Goal: Complete application form: Complete application form

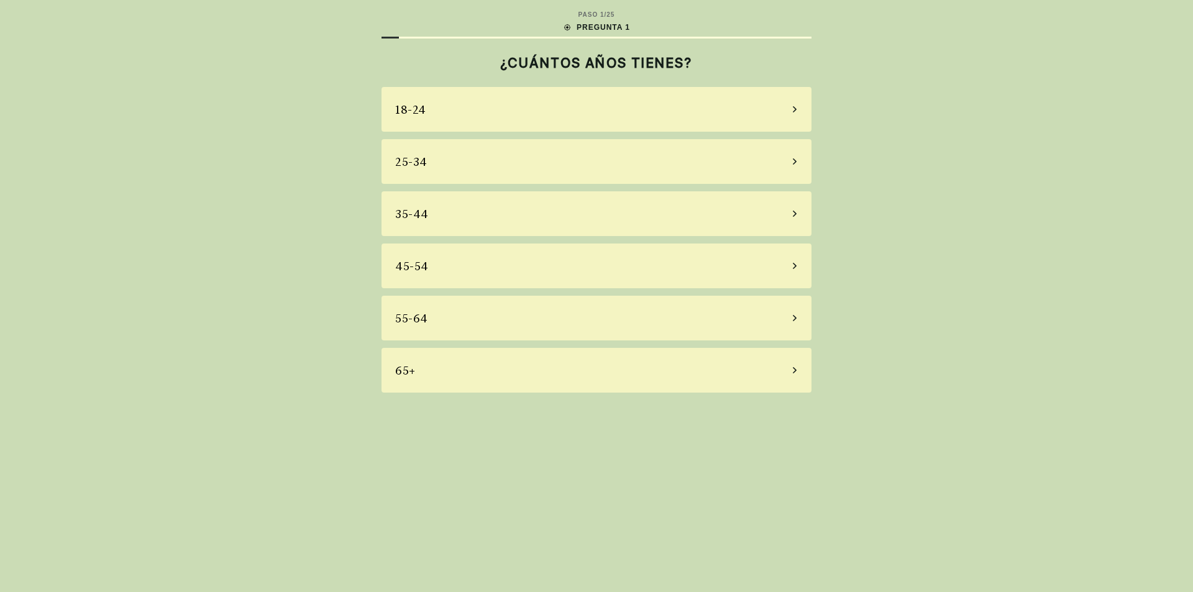
click at [434, 373] on div "65+" at bounding box center [596, 370] width 430 height 45
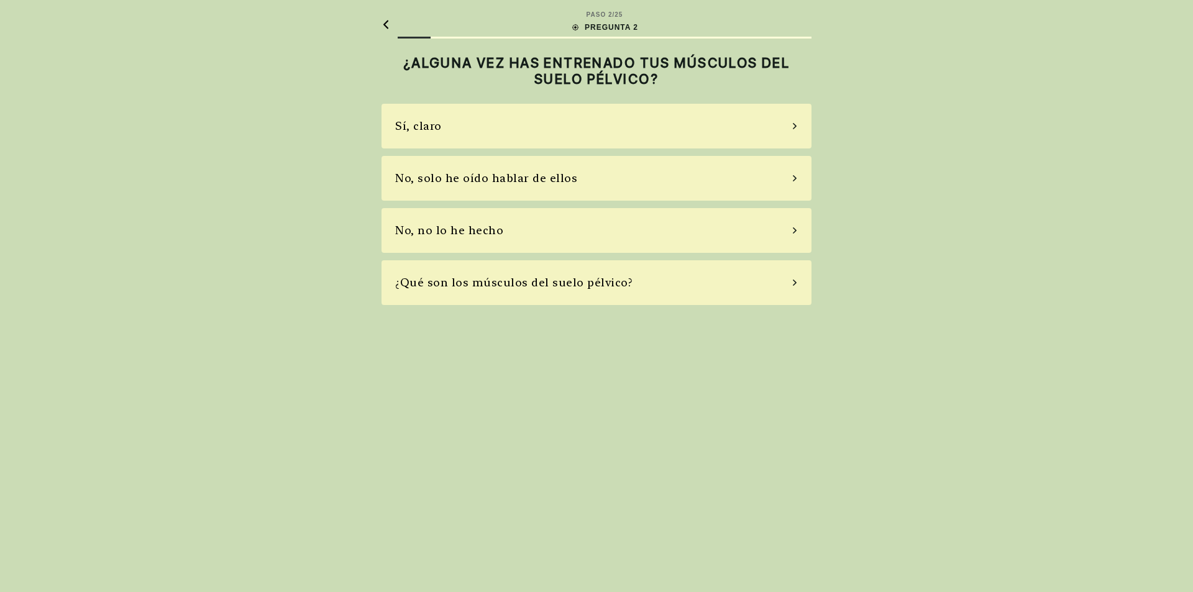
click at [434, 121] on div "Sí, claro" at bounding box center [418, 125] width 47 height 17
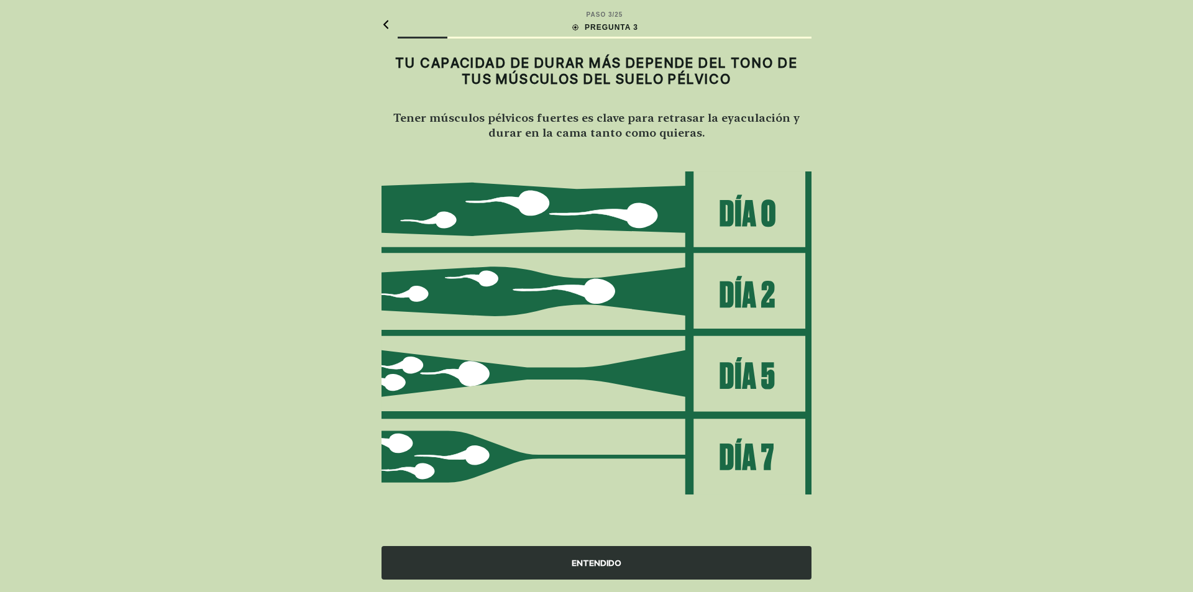
click at [613, 193] on img at bounding box center [596, 333] width 430 height 325
click at [582, 567] on div "ENTENDIDO" at bounding box center [596, 563] width 430 height 34
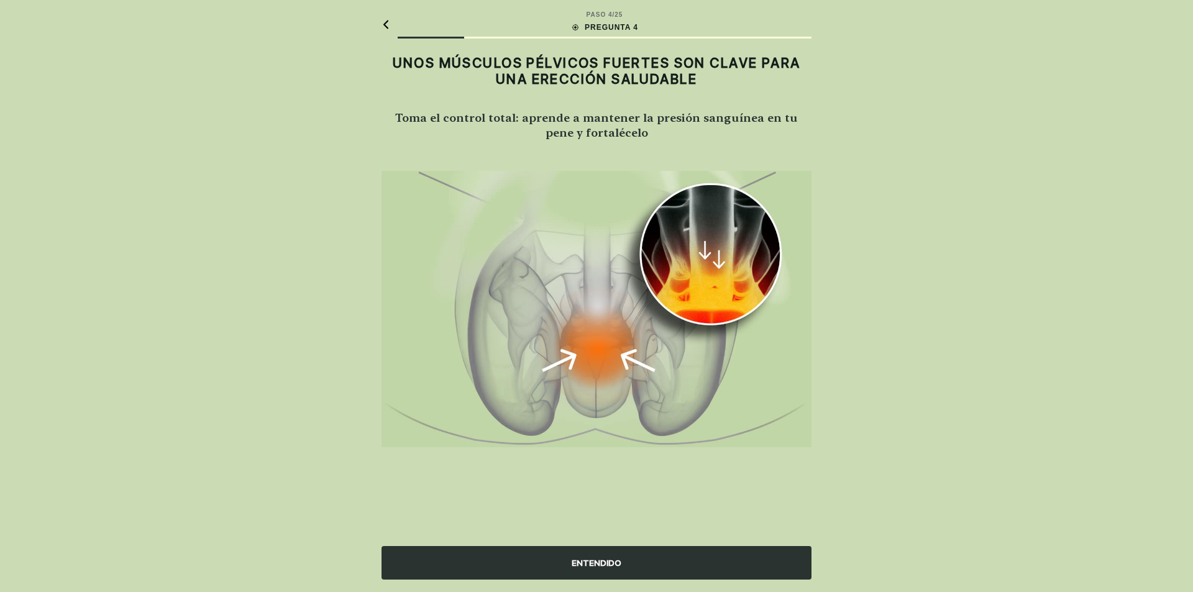
click at [582, 567] on div "ENTENDIDO" at bounding box center [596, 563] width 430 height 34
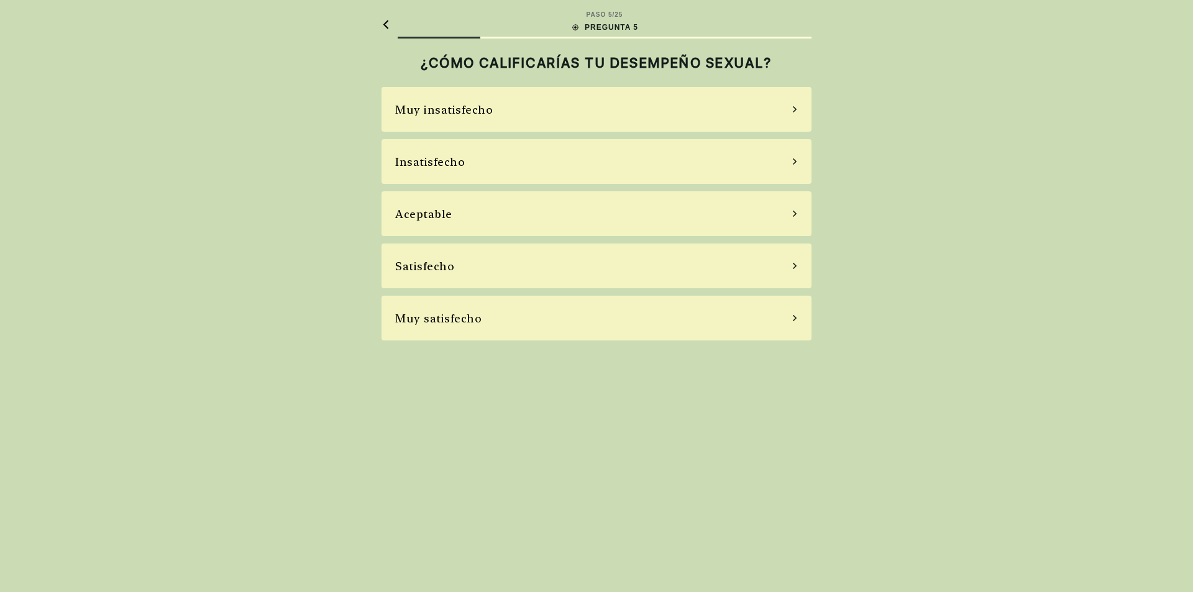
click at [431, 106] on div "Muy insatisfecho" at bounding box center [444, 109] width 98 height 17
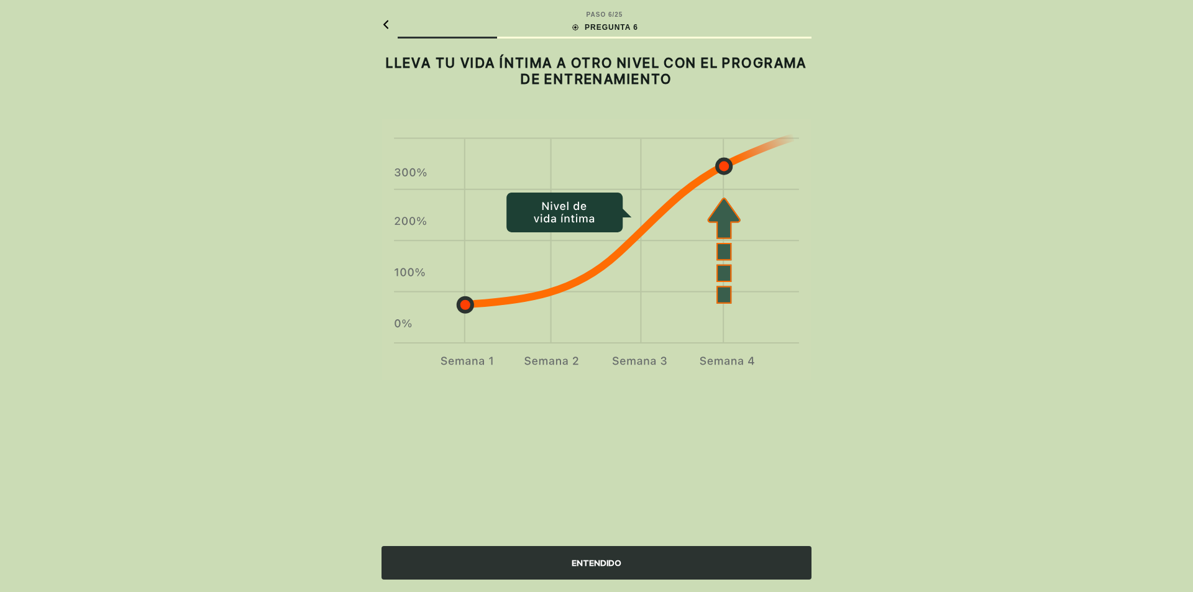
click at [552, 557] on div "ENTENDIDO" at bounding box center [596, 563] width 430 height 34
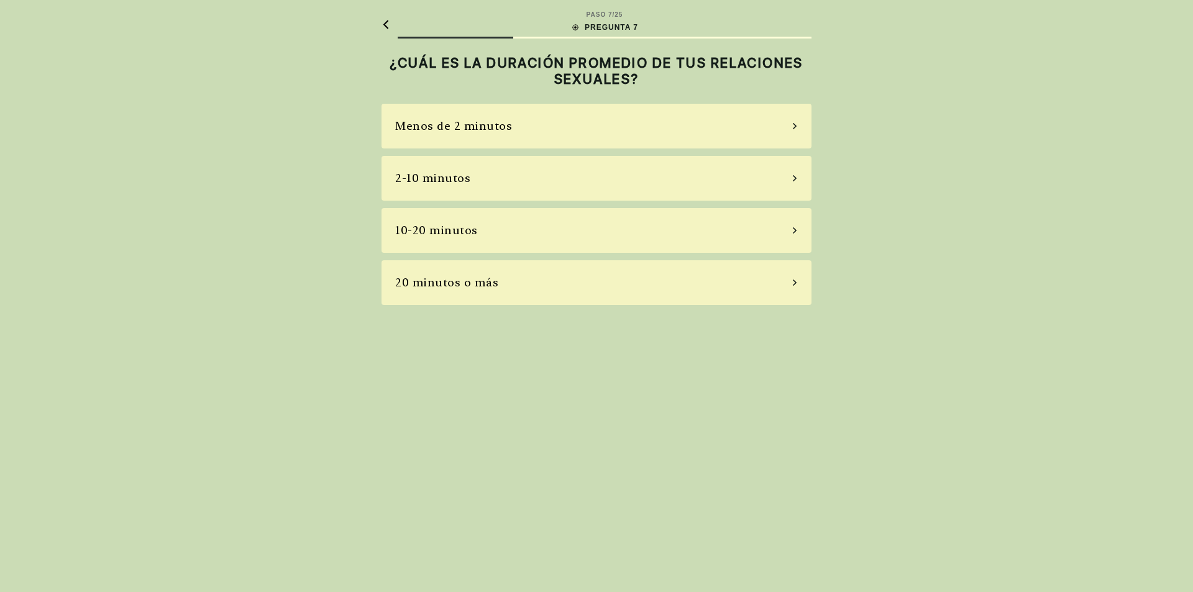
click at [441, 119] on div "Menos de 2 minutos" at bounding box center [453, 125] width 117 height 17
click at [483, 81] on h2 "¿CUÁN A MENUDO TERMINAS ANTES DE LO QUE TE GUSTARÍA?" at bounding box center [596, 71] width 430 height 33
click at [474, 131] on div "Nunca" at bounding box center [596, 126] width 430 height 45
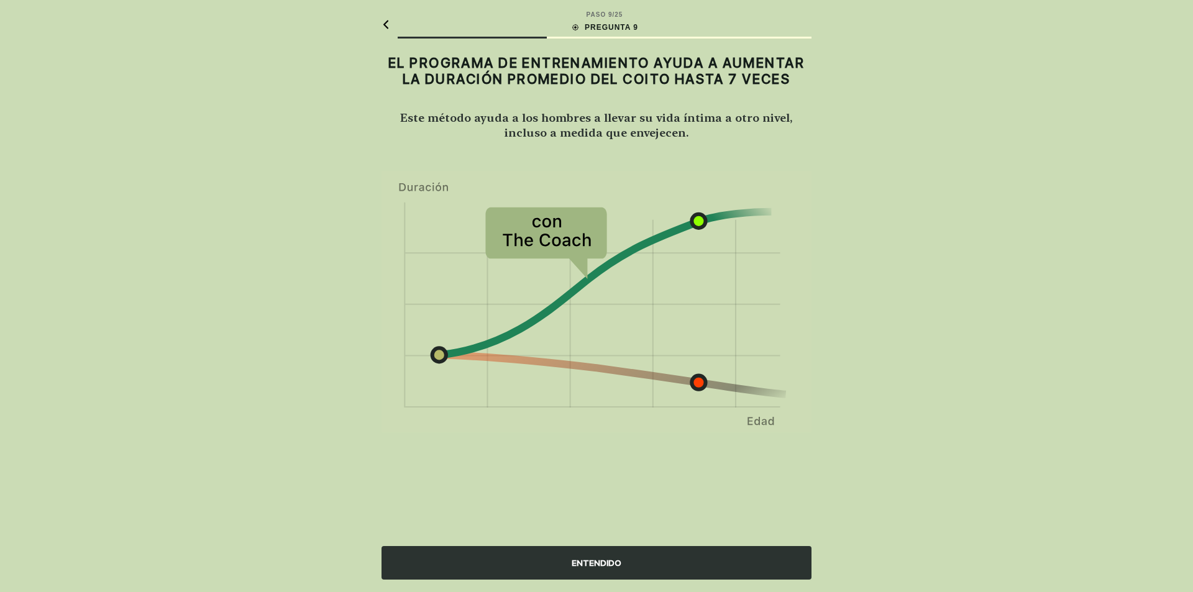
click at [553, 559] on div "ENTENDIDO" at bounding box center [596, 563] width 430 height 34
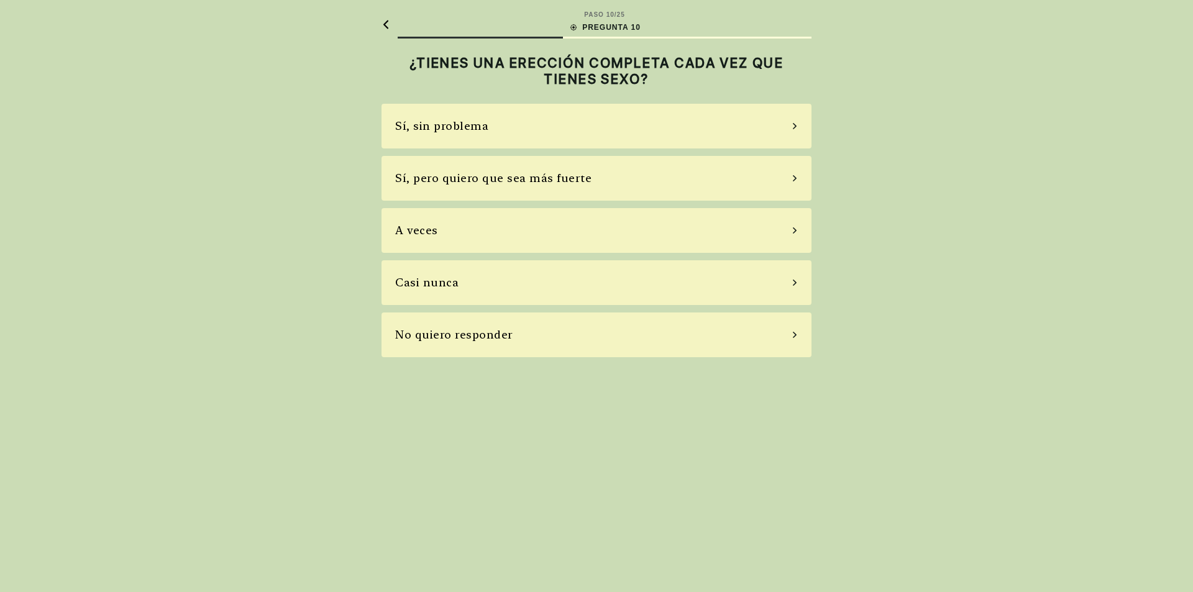
click at [459, 122] on div "Sí, sin problema" at bounding box center [441, 125] width 93 height 17
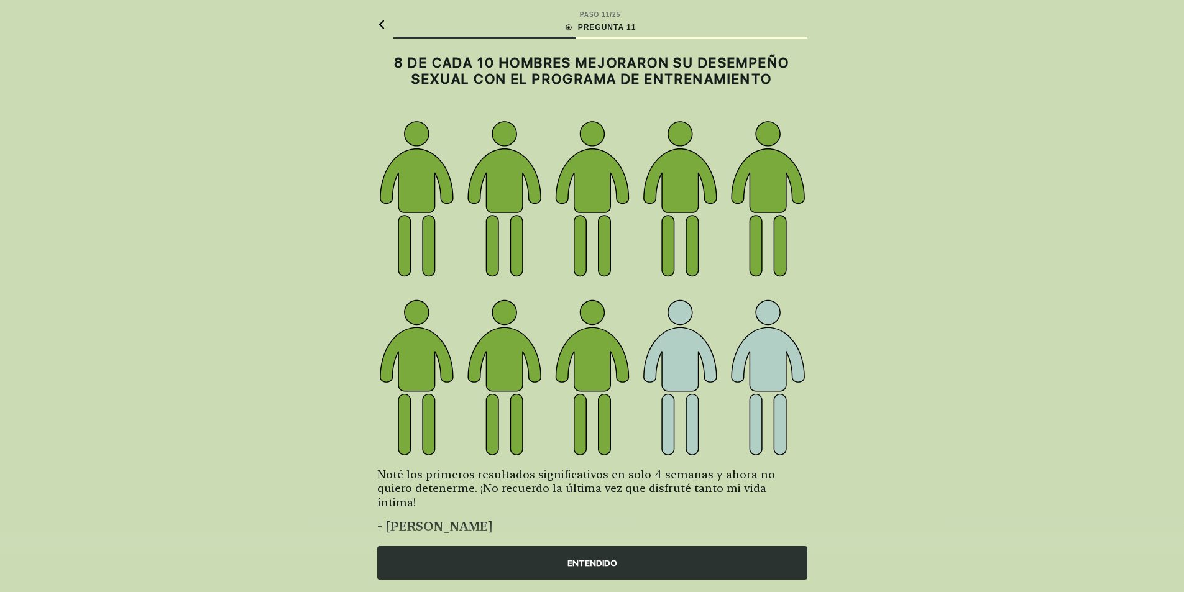
click at [543, 573] on div "ENTENDIDO" at bounding box center [592, 563] width 430 height 34
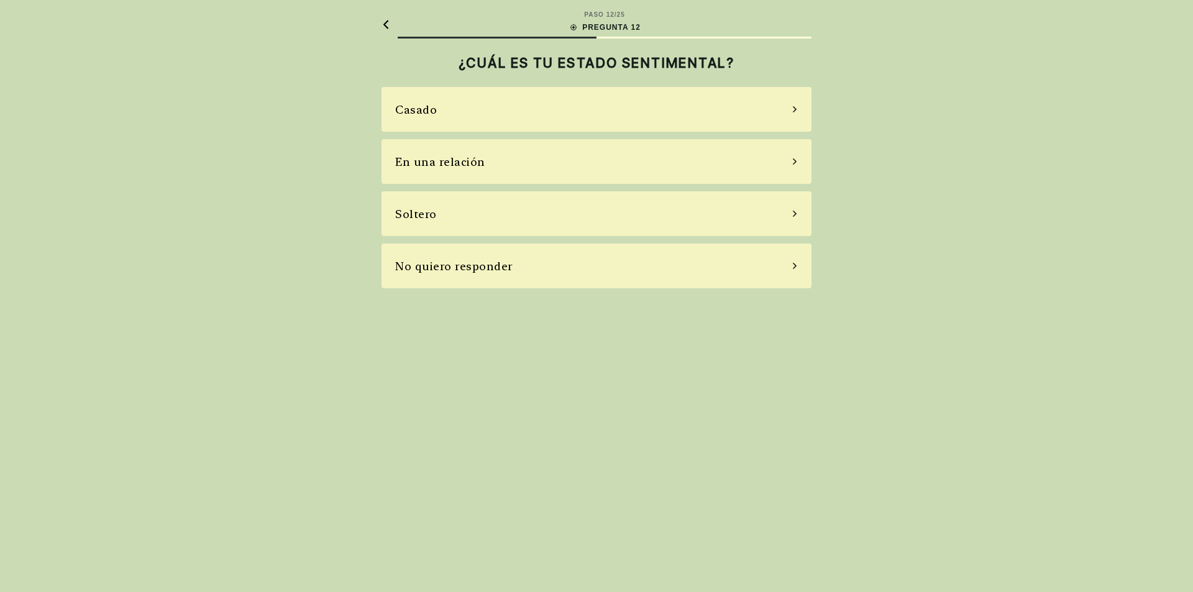
click at [458, 114] on div "Casado" at bounding box center [596, 109] width 430 height 45
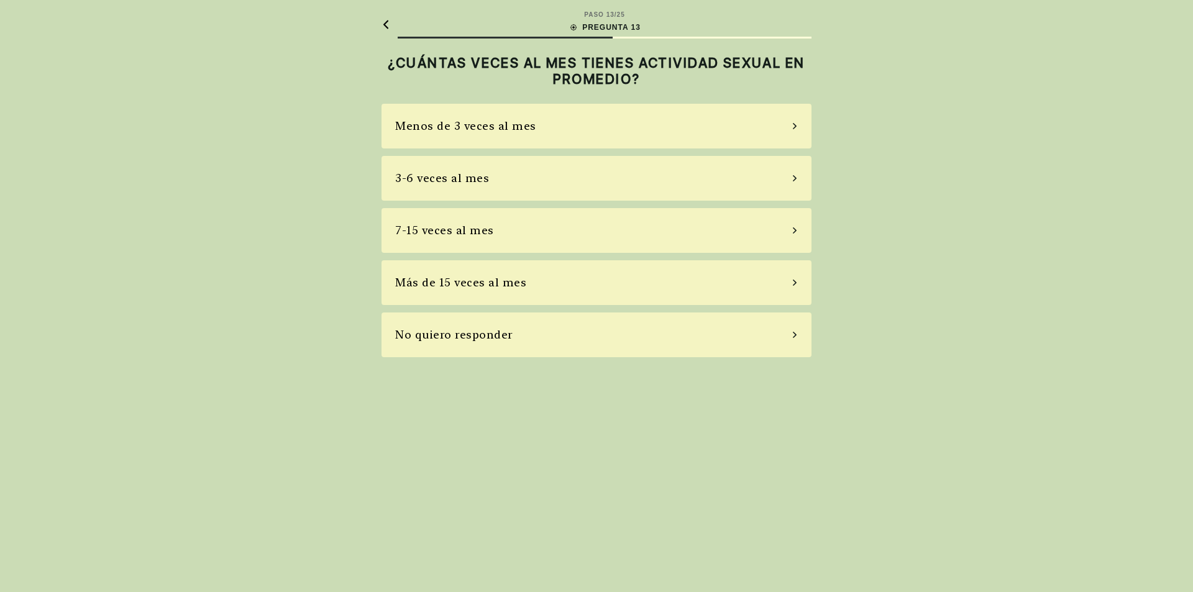
click at [459, 114] on div "Menos de 3 veces al mes" at bounding box center [596, 126] width 430 height 45
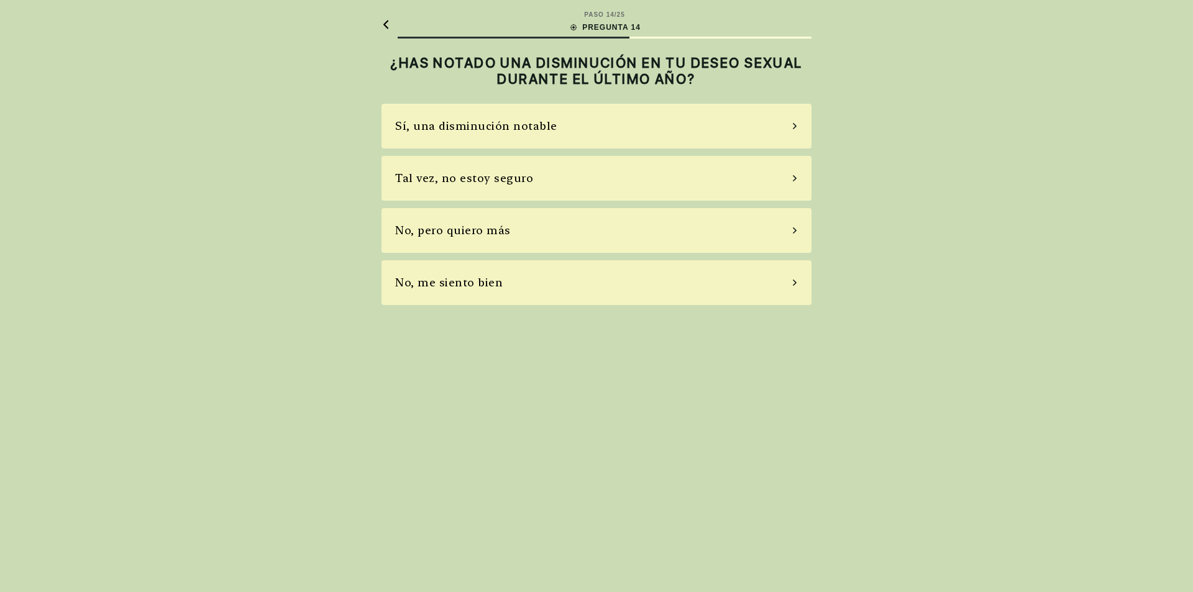
click at [467, 129] on div "Sí, una disminución notable" at bounding box center [476, 125] width 162 height 17
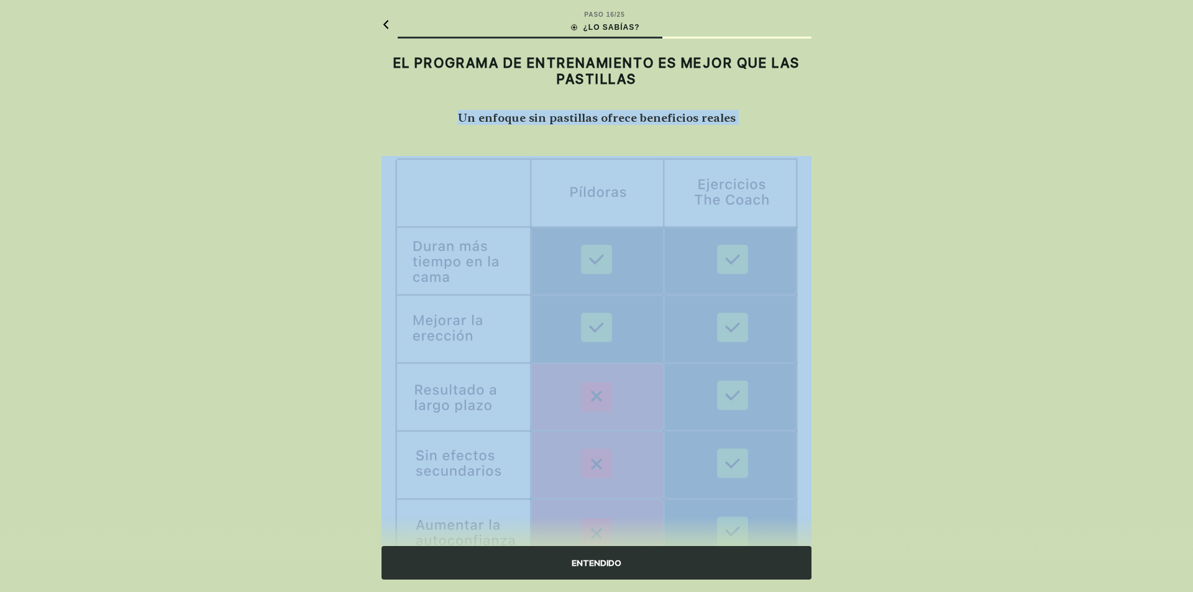
click at [467, 129] on div "EL PROGRAMA DE ENTRENAMIENTO ES MEJOR QUE LAS PASTILLAS Un enfoque sin pastilla…" at bounding box center [596, 94] width 430 height 93
click at [561, 265] on img at bounding box center [592, 365] width 430 height 419
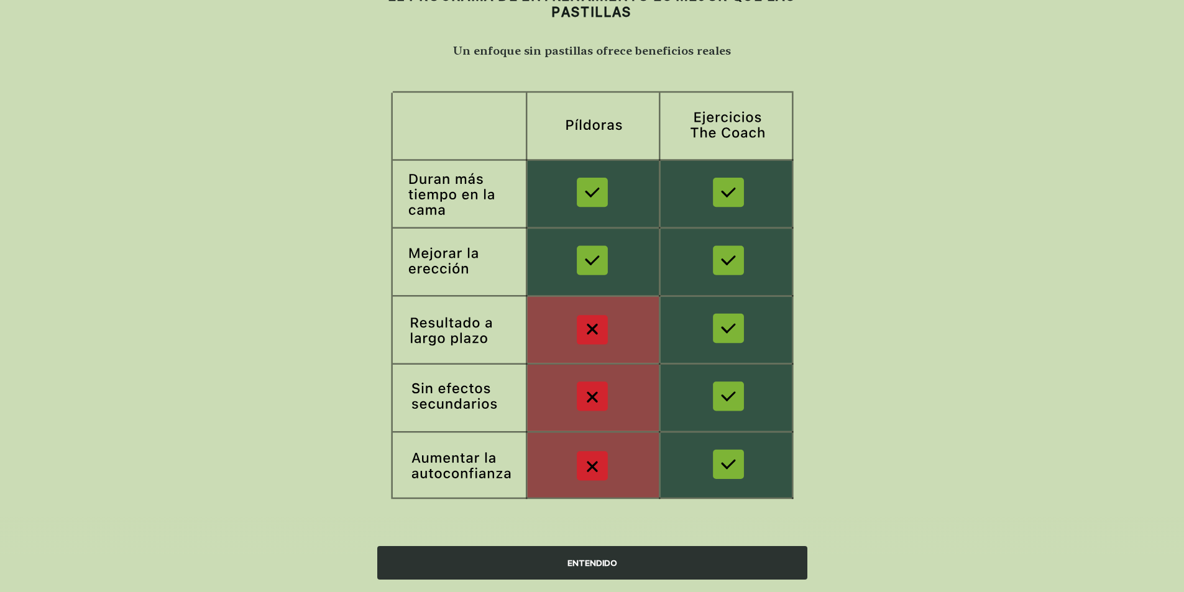
click at [516, 554] on div "ENTENDIDO" at bounding box center [592, 563] width 430 height 34
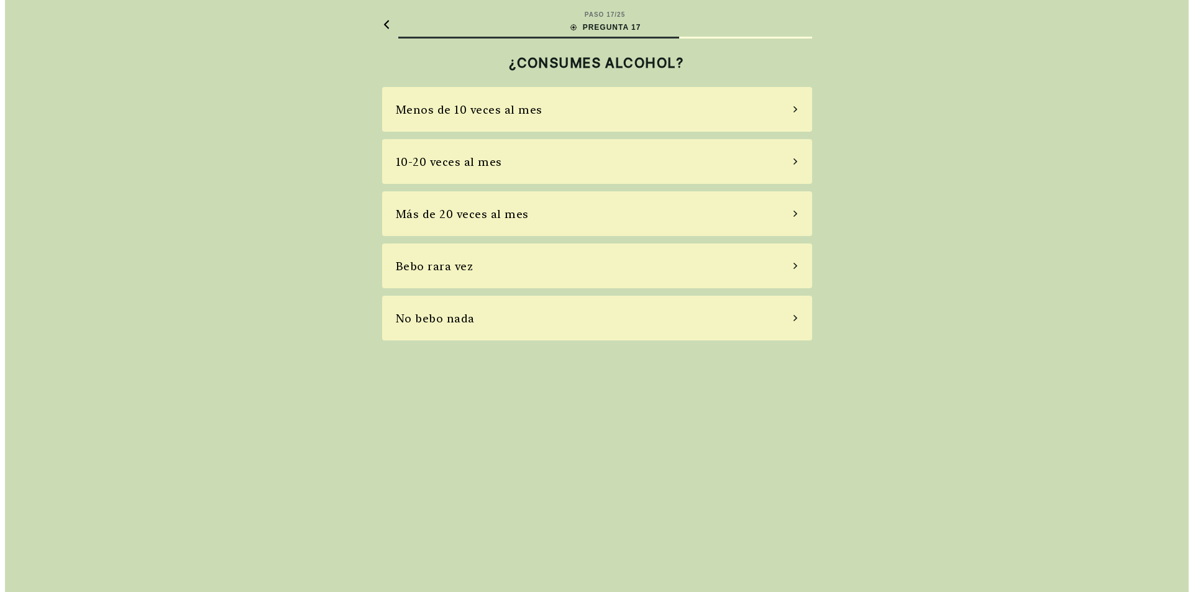
scroll to position [0, 0]
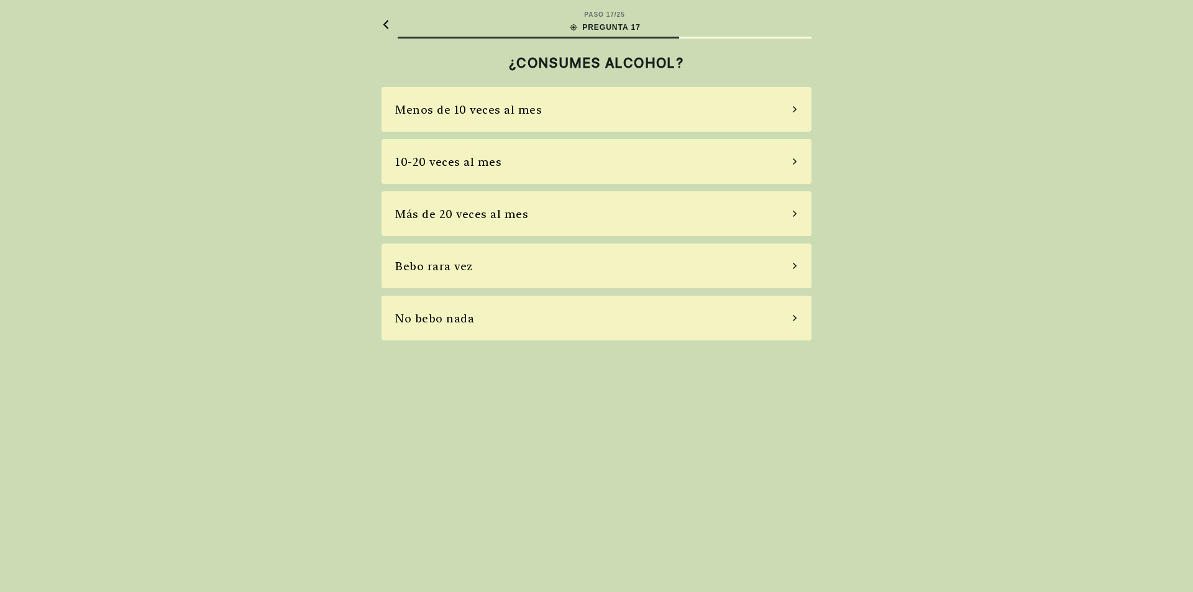
click at [468, 117] on div "Menos de 10 veces al mes" at bounding box center [468, 109] width 147 height 17
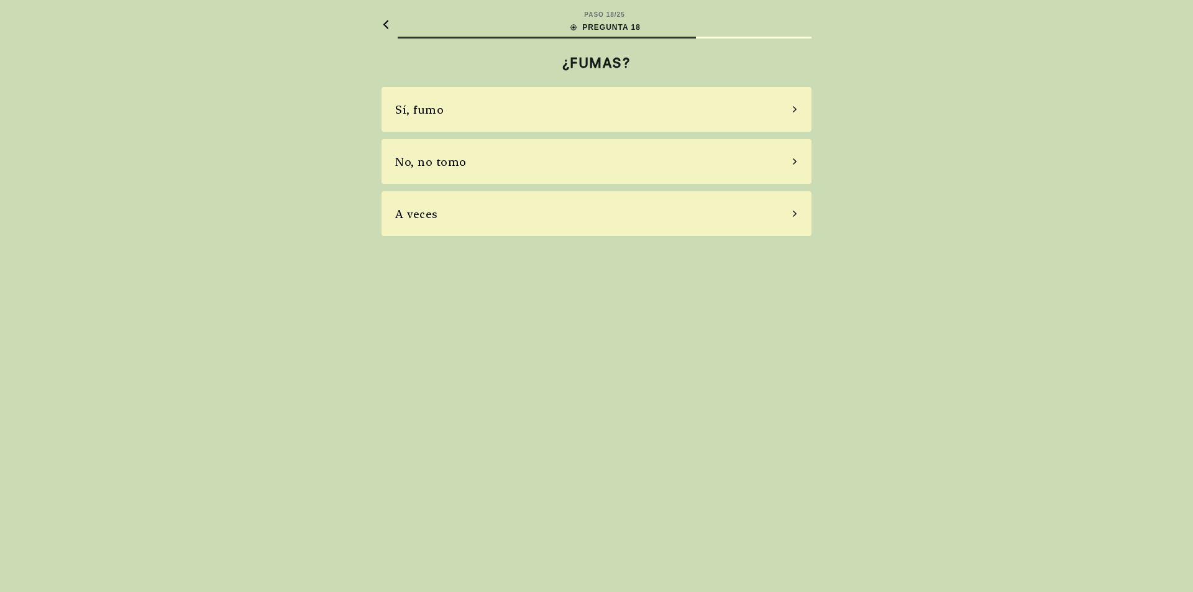
click at [472, 110] on div "Sí, fumo" at bounding box center [596, 109] width 430 height 45
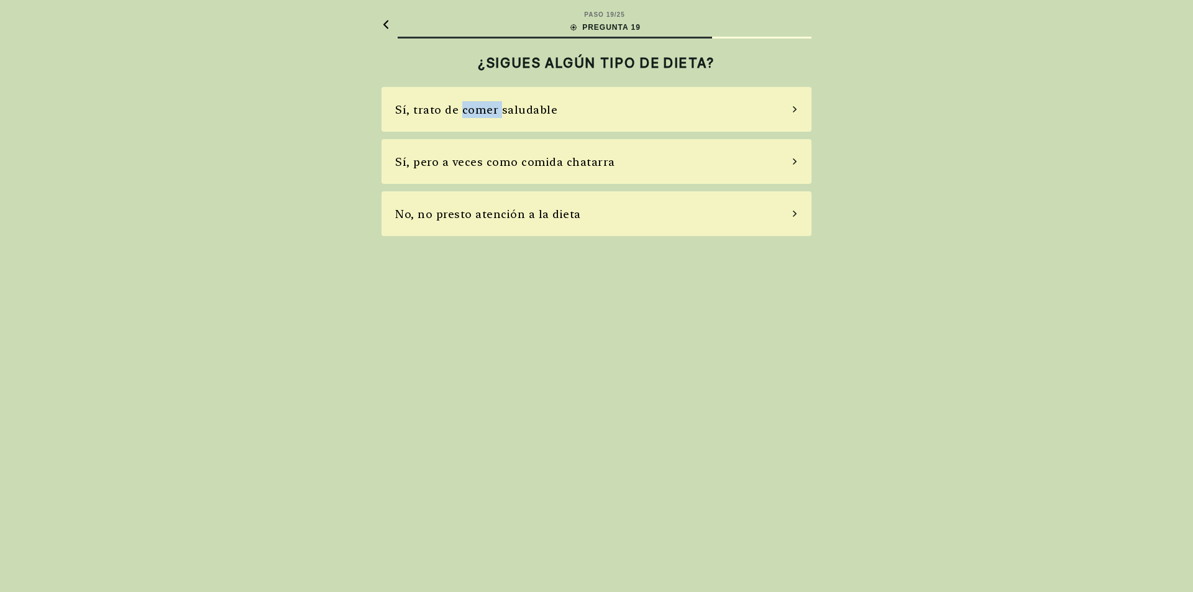
click at [472, 110] on div "Sí, trato de comer saludable" at bounding box center [476, 109] width 162 height 17
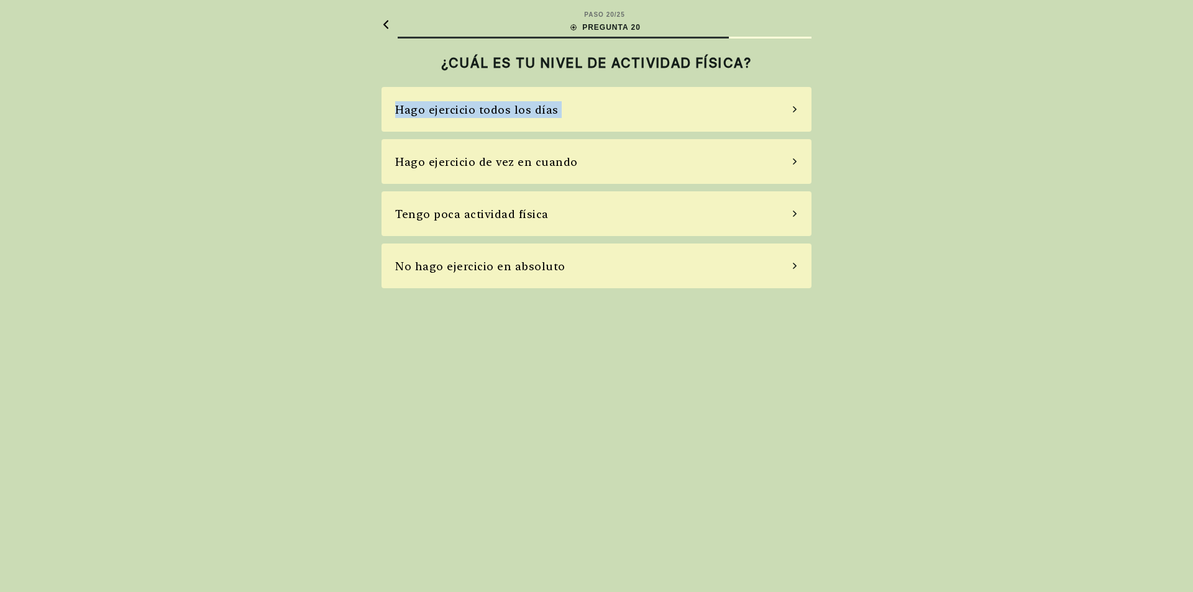
click at [472, 110] on div "Hago ejercicio todos los días" at bounding box center [476, 109] width 163 height 17
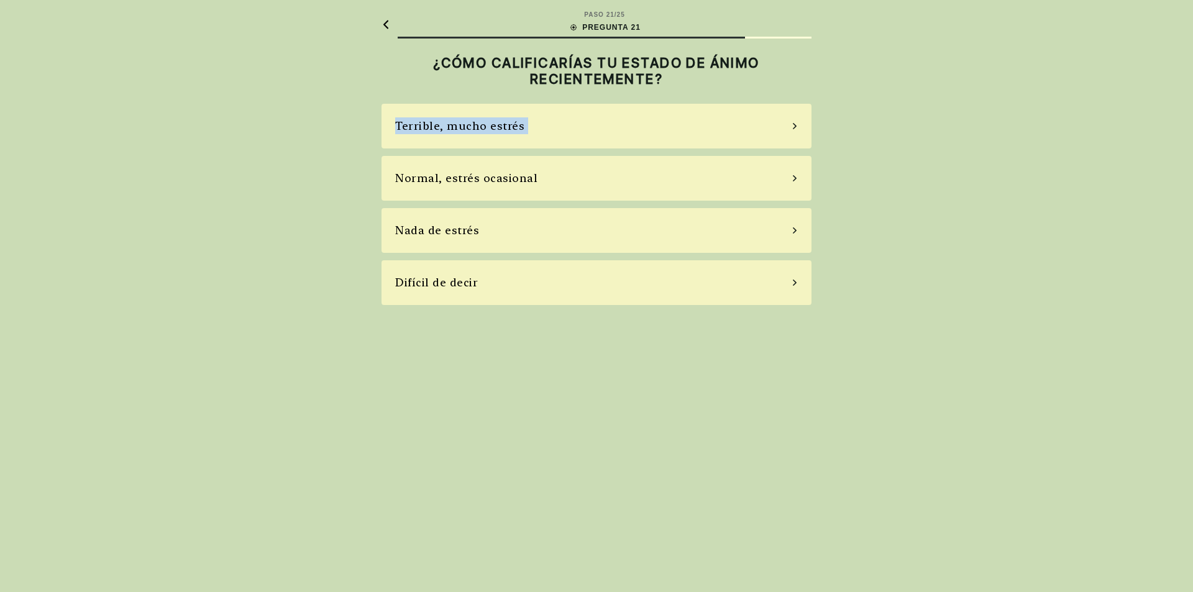
click at [472, 110] on div "Terrible, mucho estrés" at bounding box center [596, 126] width 430 height 45
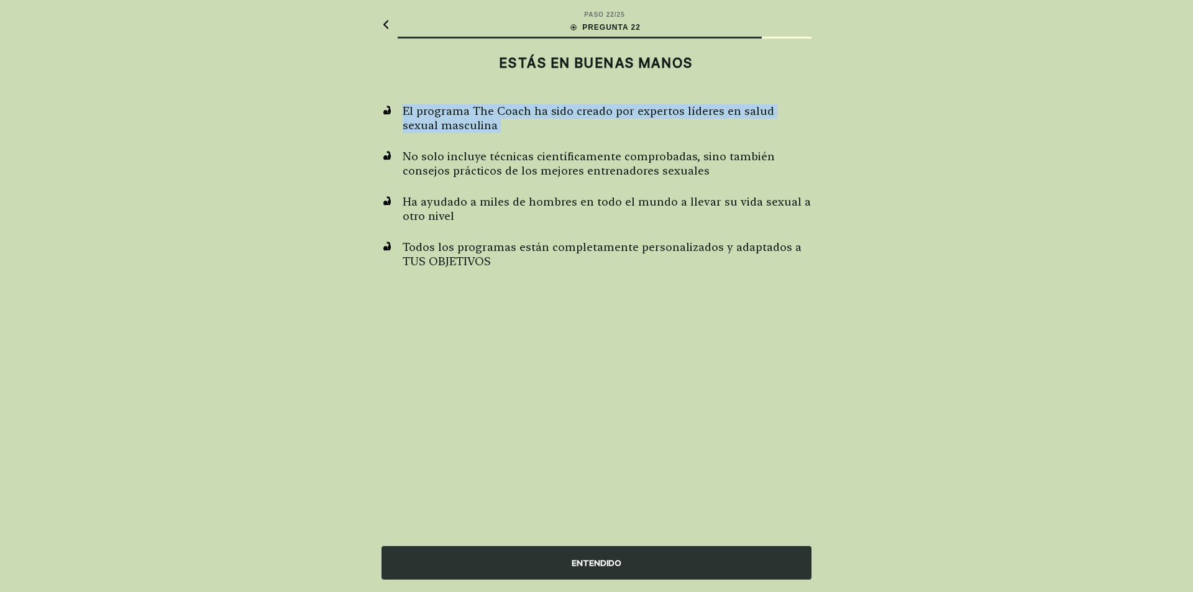
click at [472, 110] on span "El programa The Coach ha sido creado por expertos líderes en salud sexual mascu…" at bounding box center [607, 118] width 409 height 28
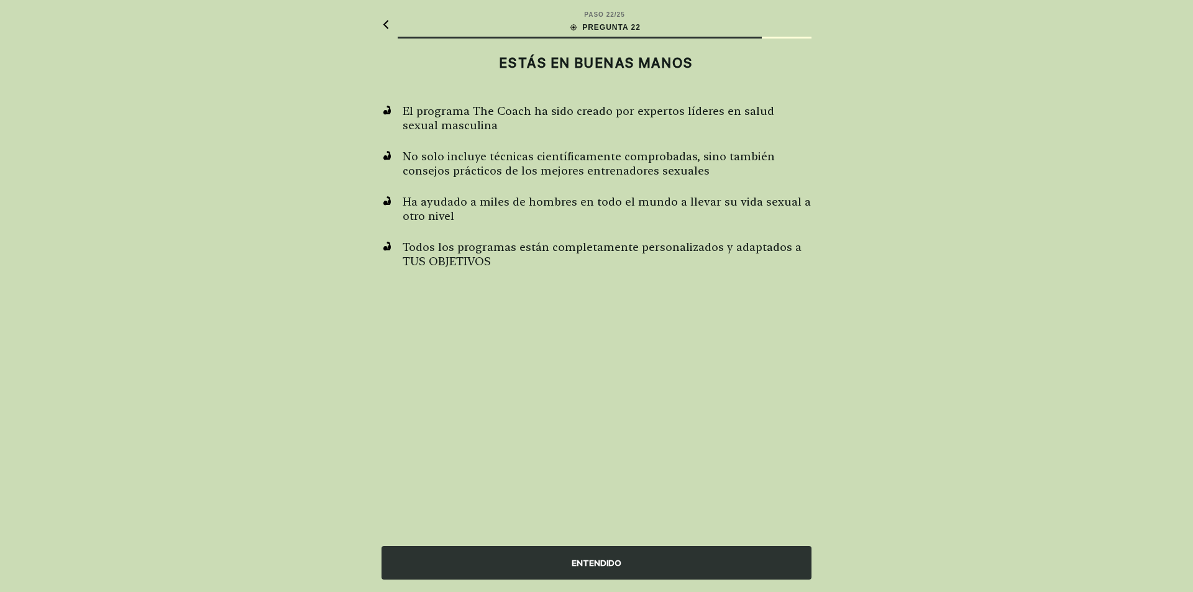
click at [578, 567] on div "ENTENDIDO" at bounding box center [596, 563] width 430 height 34
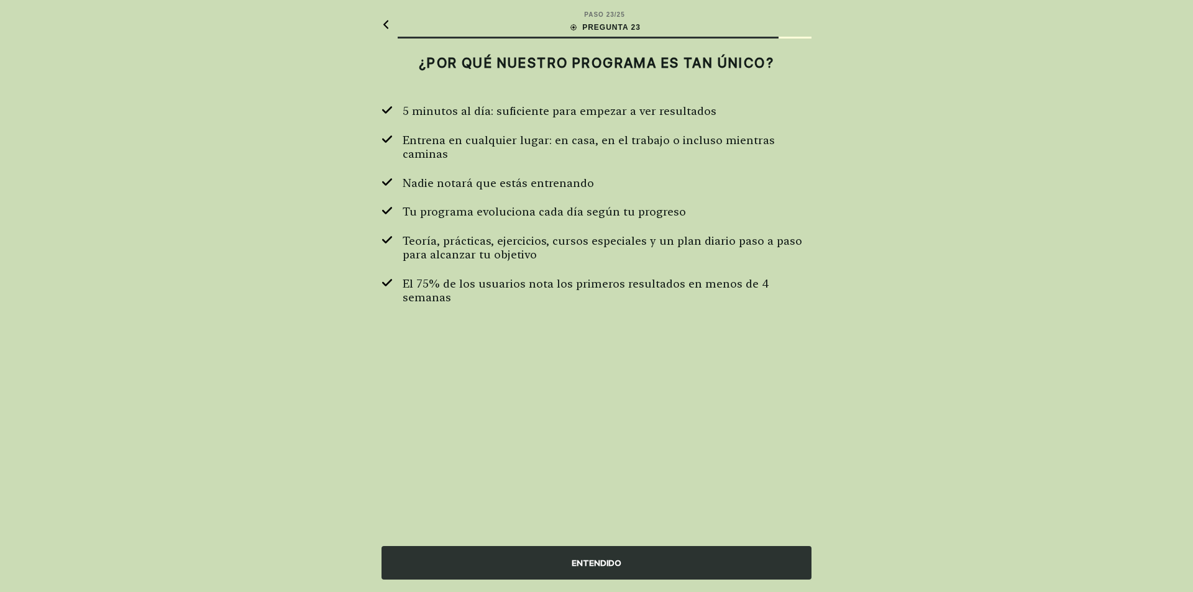
click at [508, 570] on div "ENTENDIDO" at bounding box center [596, 563] width 430 height 34
